Goal: Task Accomplishment & Management: Manage account settings

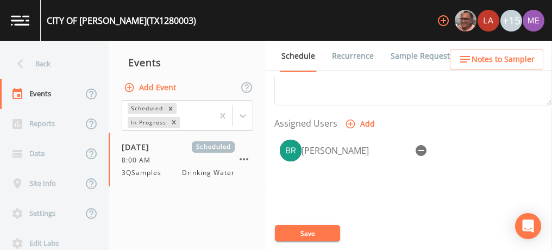
scroll to position [432, 0]
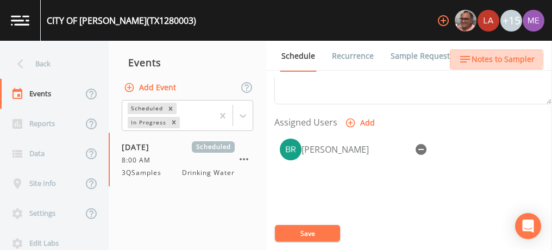
click at [494, 59] on span "Notes to Sampler" at bounding box center [502, 60] width 63 height 14
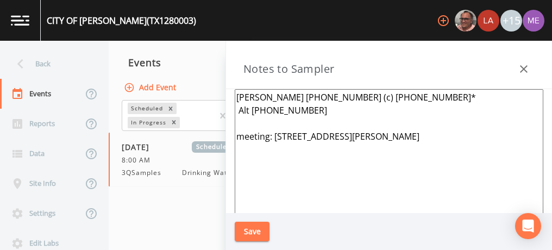
drag, startPoint x: 299, startPoint y: 92, endPoint x: 315, endPoint y: 110, distance: 24.2
click at [315, 110] on textarea "Jessie Sandoval 830-239-4121 (c) 830-400-8300* Alt 830-400-8300 meeting: 109 N …" at bounding box center [389, 221] width 308 height 264
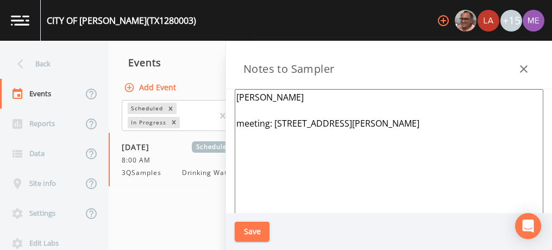
type textarea "Jessie Sandoval meeting: 109 N Helena ,Runge 78151"
click at [247, 232] on button "Save" at bounding box center [252, 232] width 35 height 20
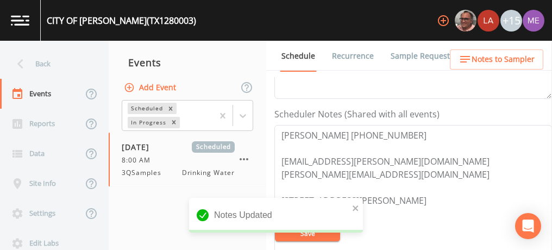
scroll to position [273, 0]
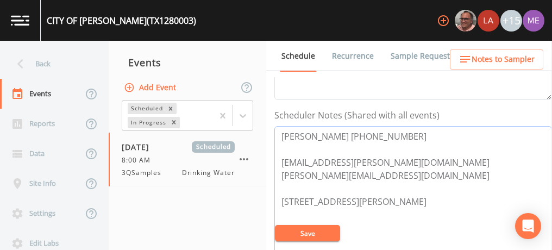
drag, startPoint x: 280, startPoint y: 136, endPoint x: 400, endPoint y: 140, distance: 120.6
click at [400, 140] on textarea "Jessie Sandoval 830-299-5706 city.of.runge@sbcglobal.net Runge.operator@gmail.c…" at bounding box center [412, 195] width 277 height 138
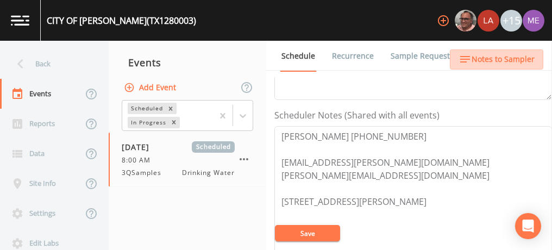
click at [502, 58] on span "Notes to Sampler" at bounding box center [502, 60] width 63 height 14
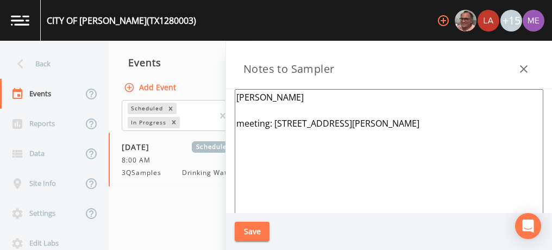
click at [314, 95] on textarea "Jessie Sandoval meeting: 109 N Helena ,Runge 78151" at bounding box center [389, 221] width 308 height 264
paste textarea "Jessie Sandoval 830-299-5706"
click at [314, 95] on textarea "Jessie Sandoval Jessie Sandoval 830-299-5706 meeting: 109 N Helena ,Runge 78151" at bounding box center [389, 221] width 308 height 264
click at [363, 97] on textarea "Jessie Sandoval Jessie Sandoval 830-299-5706 meeting: 109 N Helena ,Runge 78151" at bounding box center [389, 221] width 308 height 264
type textarea "Jessie Sandoval 830-299-5706 meeting: 109 N Helena ,Runge 78151"
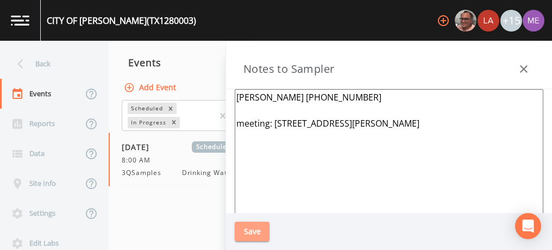
click at [245, 234] on button "Save" at bounding box center [252, 232] width 35 height 20
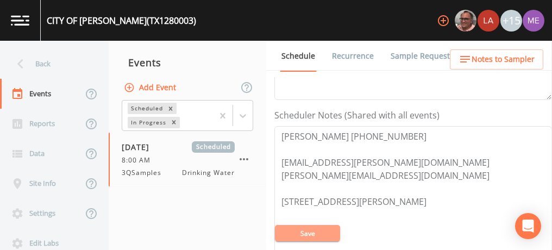
click at [316, 234] on button "Save" at bounding box center [307, 233] width 65 height 16
click at [300, 231] on button "Save" at bounding box center [307, 233] width 65 height 16
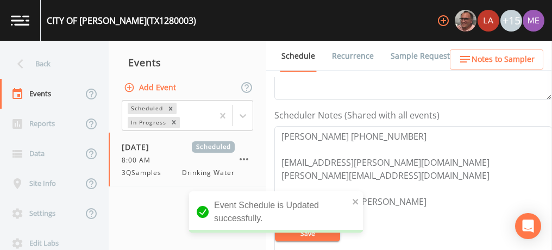
click at [412, 56] on link "Sample Requests" at bounding box center [422, 56] width 66 height 30
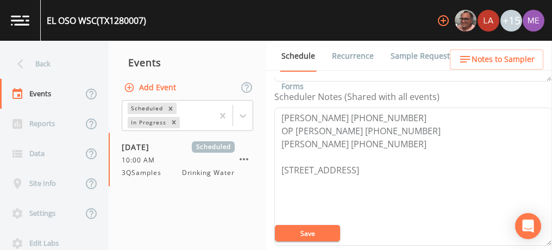
scroll to position [292, 0]
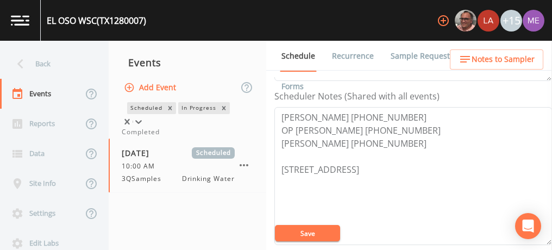
click at [144, 116] on icon at bounding box center [138, 121] width 11 height 11
click at [231, 137] on div "Completed" at bounding box center [187, 132] width 131 height 10
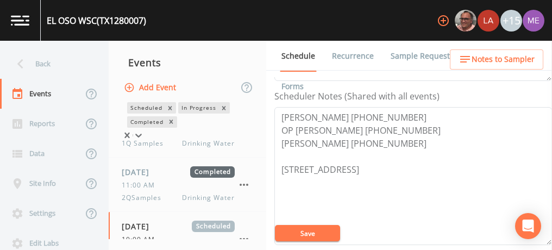
scroll to position [140, 0]
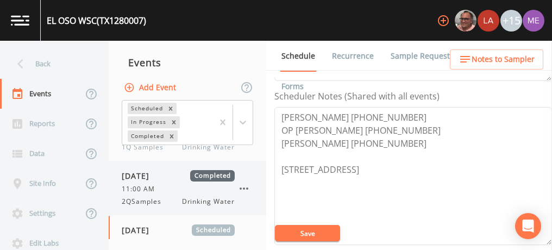
click at [205, 184] on div "11:00 AM" at bounding box center [178, 189] width 113 height 10
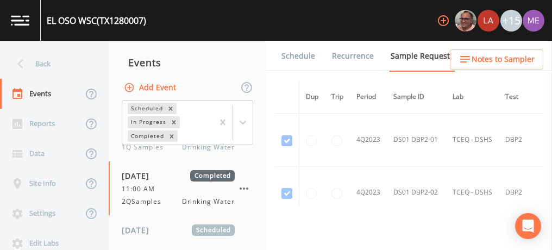
click at [305, 71] on link "Forms" at bounding box center [293, 86] width 26 height 30
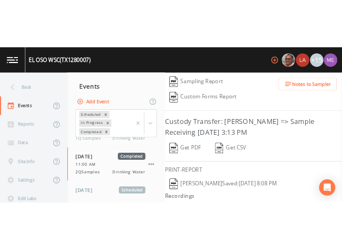
scroll to position [259, 0]
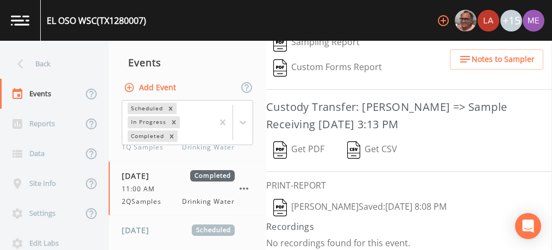
click at [384, 200] on button "[PERSON_NAME]  Saved: [DATE] 8:08 PM" at bounding box center [359, 207] width 187 height 25
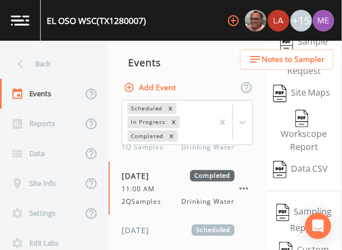
scroll to position [455, 0]
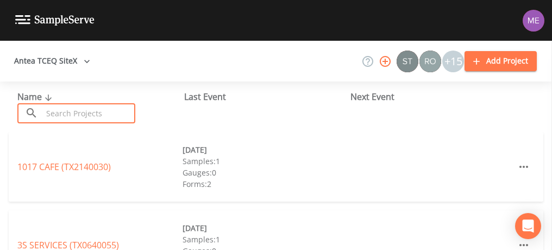
click at [101, 112] on input "text" at bounding box center [88, 113] width 93 height 20
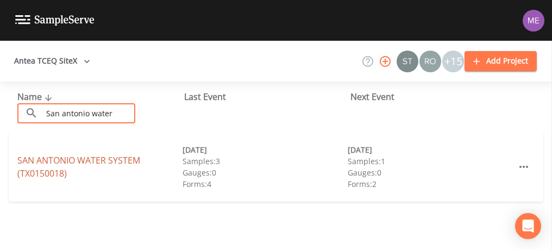
type input "San antonio water"
click at [93, 157] on link "SAN ANTONIO WATER SYSTEM (TX0150018)" at bounding box center [78, 166] width 123 height 25
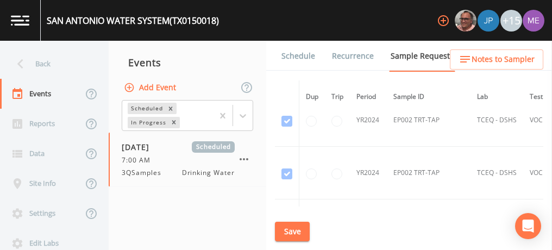
scroll to position [237, 0]
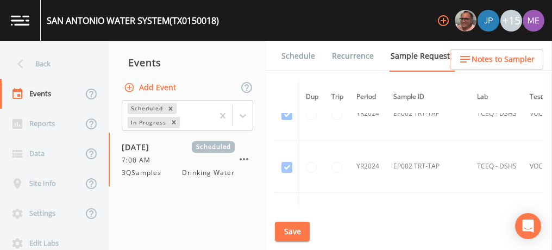
click at [402, 160] on td "EP002 TRT-TAP" at bounding box center [429, 166] width 84 height 53
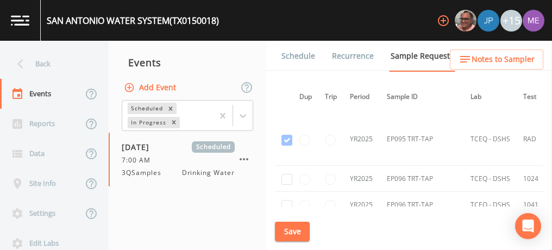
scroll to position [21245, 7]
checkbox input "true"
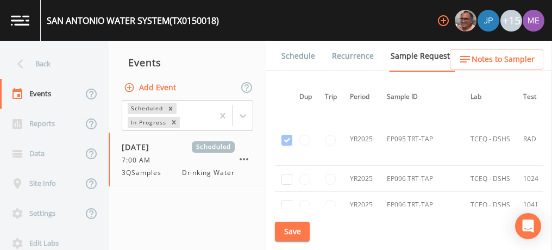
checkbox input "true"
click at [287, 226] on input "checkbox" at bounding box center [286, 231] width 11 height 11
checkbox input "true"
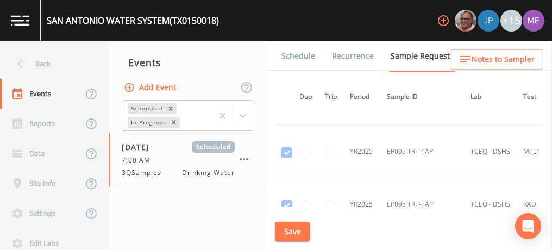
scroll to position [21180, 7]
checkbox input "true"
click at [287, 239] on input "checkbox" at bounding box center [286, 244] width 11 height 11
checkbox input "true"
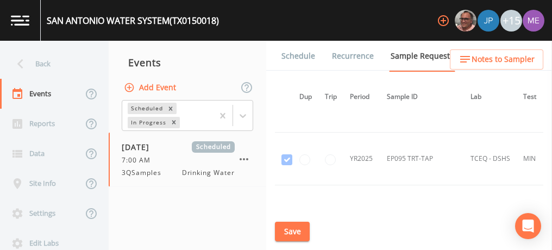
scroll to position [21112, 7]
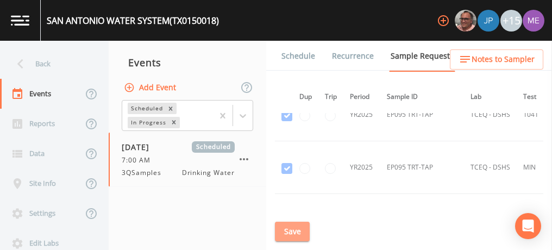
click at [293, 226] on button "Save" at bounding box center [292, 232] width 35 height 20
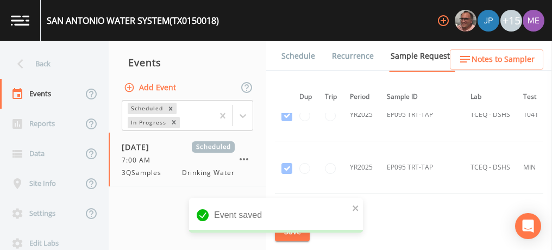
click at [307, 58] on link "Schedule" at bounding box center [298, 56] width 37 height 30
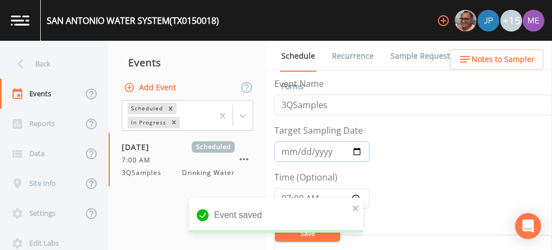
click at [301, 153] on input "2025-09-29" at bounding box center [321, 151] width 95 height 21
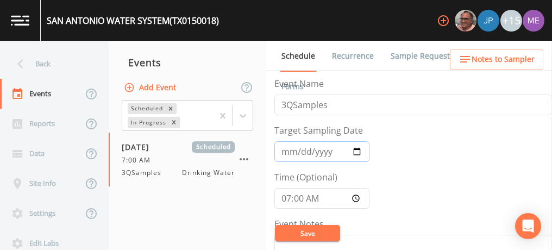
type input "[DATE]"
click at [283, 200] on input "07:00:00" at bounding box center [321, 198] width 95 height 21
type input "14:30"
click at [303, 228] on button "Save" at bounding box center [307, 233] width 65 height 16
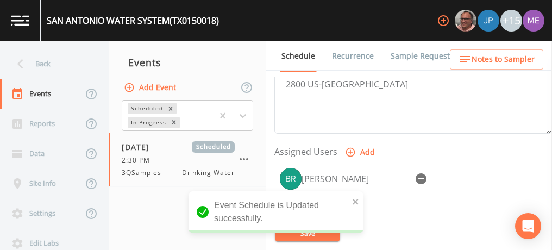
scroll to position [411, 0]
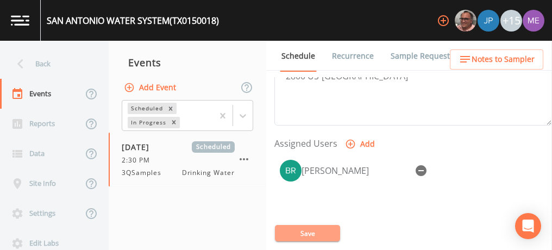
click at [314, 228] on button "Save" at bounding box center [307, 233] width 65 height 16
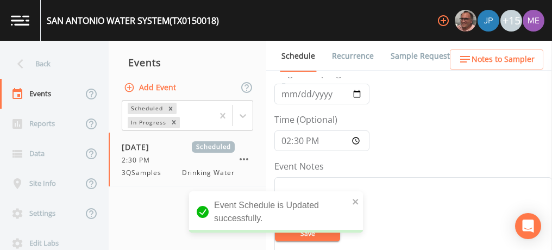
scroll to position [57, 0]
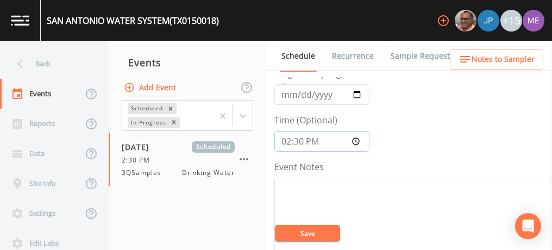
click at [287, 142] on input "14:30" at bounding box center [321, 141] width 95 height 21
type input "13:30"
click at [313, 236] on button "Save" at bounding box center [307, 233] width 65 height 16
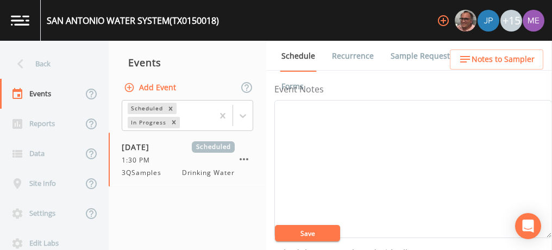
scroll to position [134, 0]
